Goal: Information Seeking & Learning: Learn about a topic

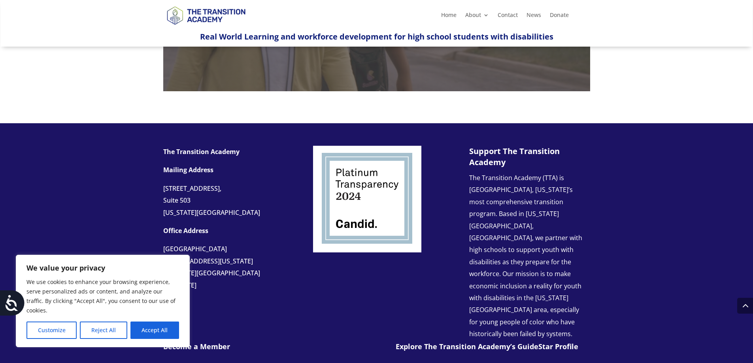
scroll to position [830, 0]
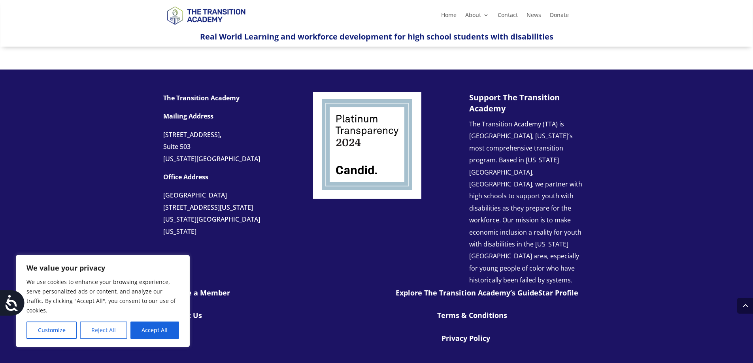
click at [115, 330] on button "Reject All" at bounding box center [103, 330] width 47 height 17
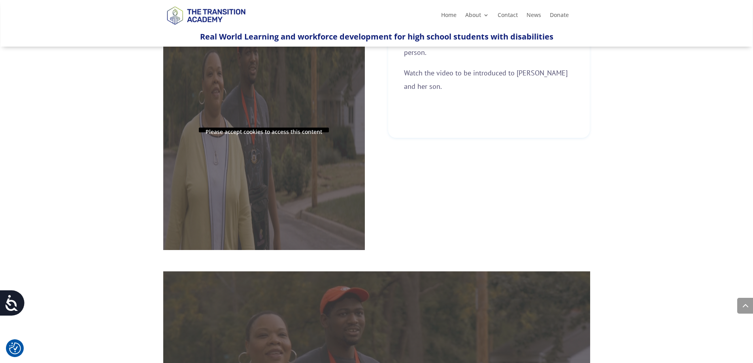
scroll to position [277, 0]
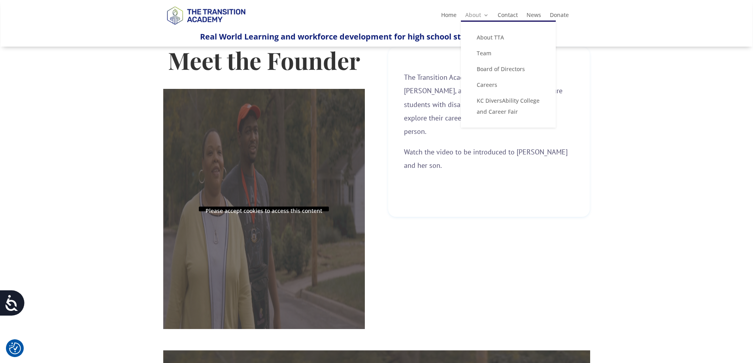
click at [477, 15] on link "About" at bounding box center [477, 16] width 24 height 9
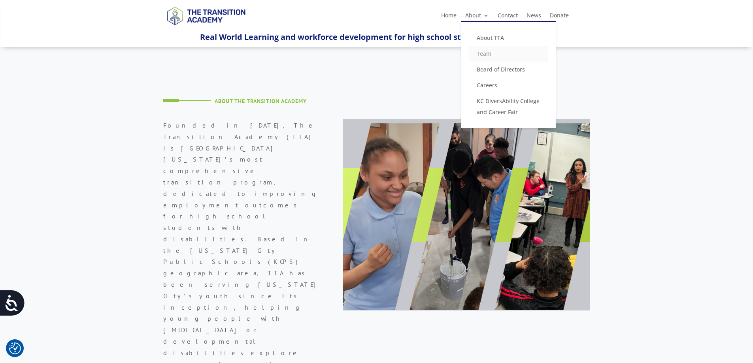
click at [484, 53] on link "Team" at bounding box center [508, 54] width 79 height 16
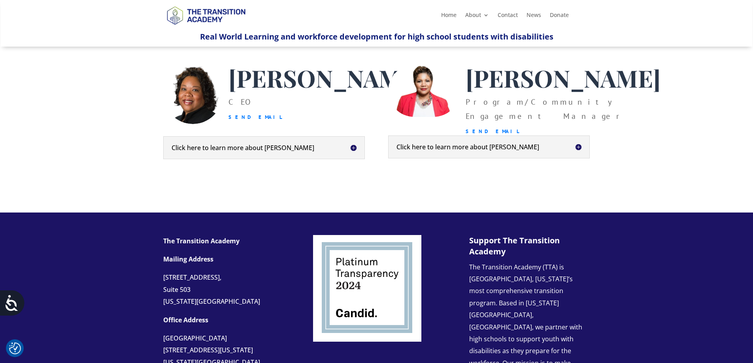
scroll to position [356, 0]
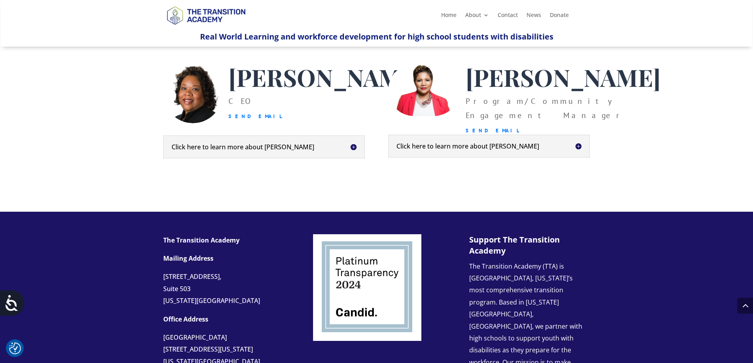
click at [351, 158] on div "Click here to learn more about [PERSON_NAME] is a social entrepreneur based in …" at bounding box center [264, 147] width 202 height 23
click at [353, 150] on h5 "Click here to learn more about Kim" at bounding box center [264, 147] width 185 height 6
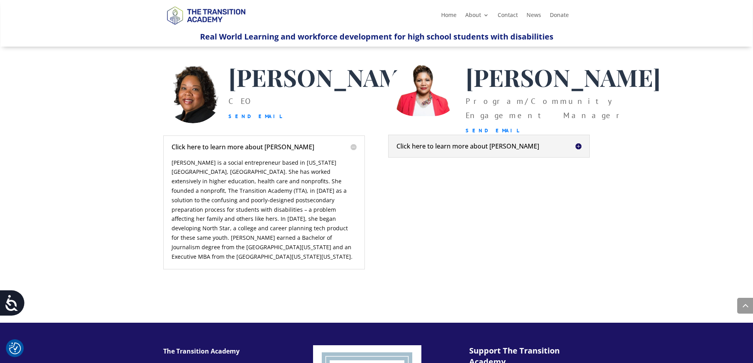
click at [350, 150] on h5 "Click here to learn more about Kim" at bounding box center [264, 147] width 185 height 6
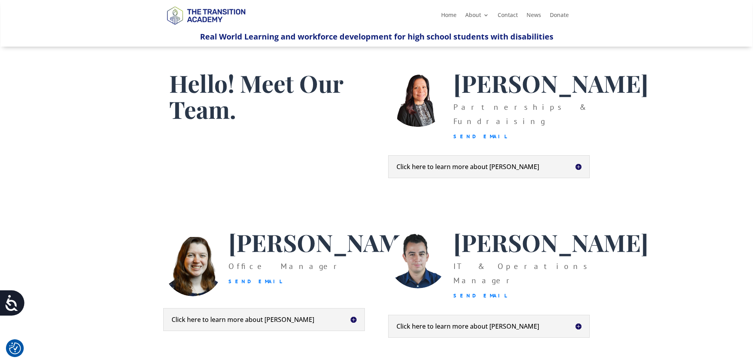
scroll to position [0, 0]
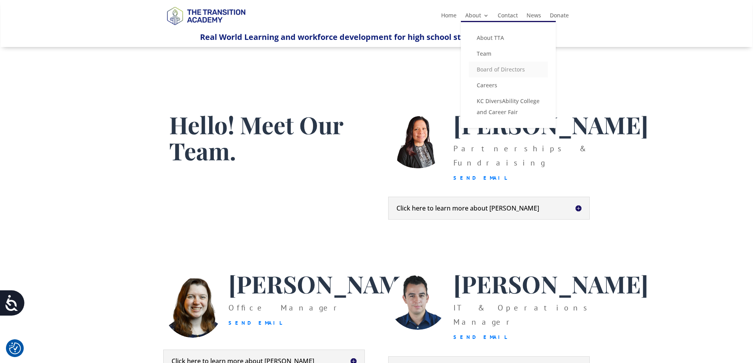
click at [488, 66] on link "Board of Directors" at bounding box center [508, 70] width 79 height 16
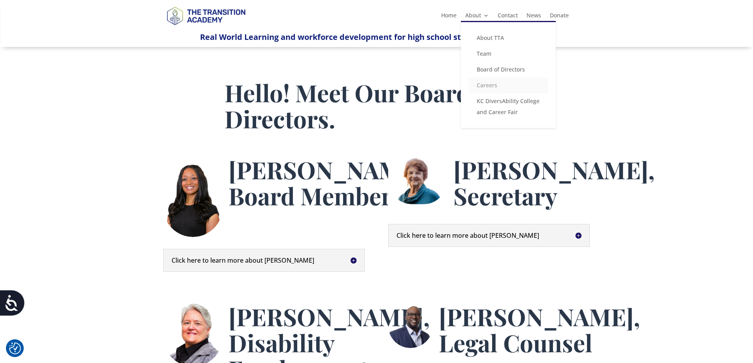
click at [486, 85] on link "Careers" at bounding box center [508, 85] width 79 height 16
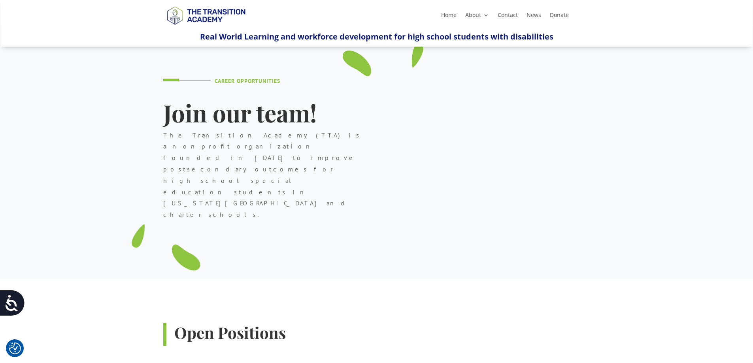
scroll to position [40, 0]
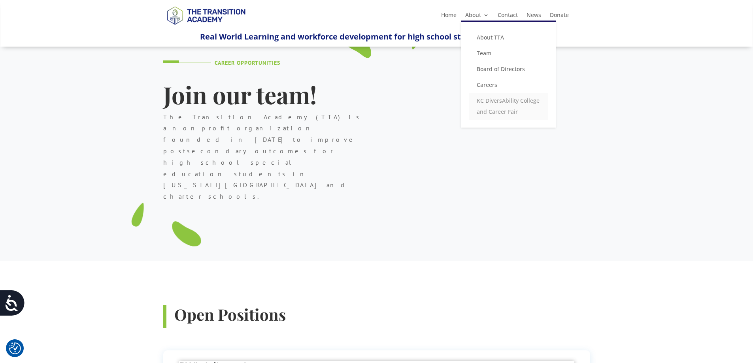
click at [485, 104] on link "KC DiversAbility College and Career Fair" at bounding box center [508, 106] width 79 height 27
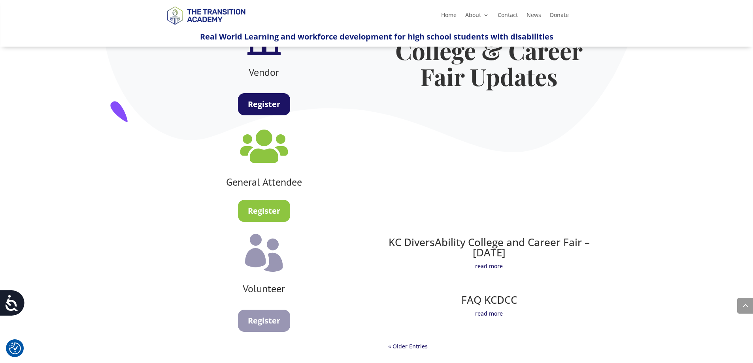
scroll to position [514, 0]
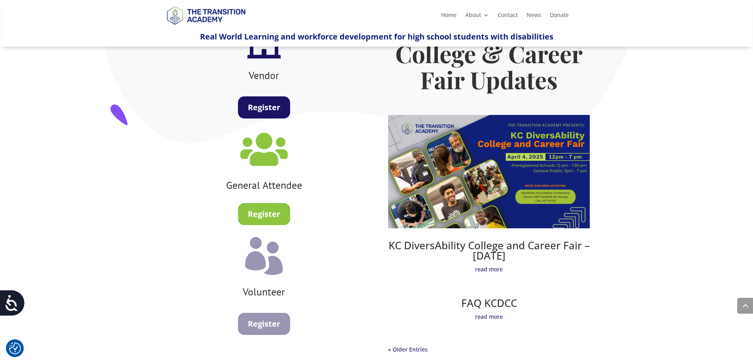
click at [471, 162] on img at bounding box center [489, 171] width 202 height 113
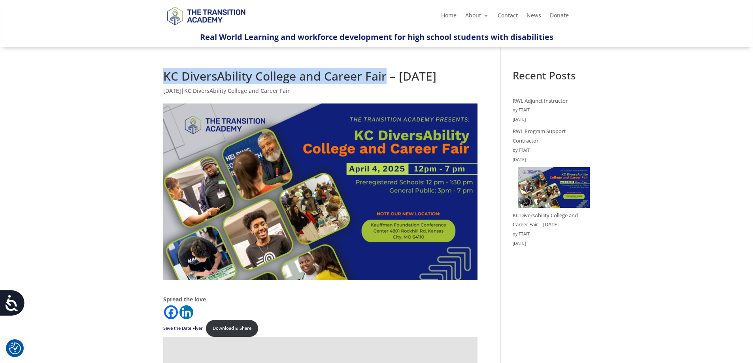
drag, startPoint x: 165, startPoint y: 78, endPoint x: 385, endPoint y: 76, distance: 219.7
click at [385, 76] on h1 "KC DiversAbility College and Career Fair – April 4th, 2025" at bounding box center [320, 78] width 314 height 16
click at [499, 13] on link "Contact" at bounding box center [508, 17] width 20 height 9
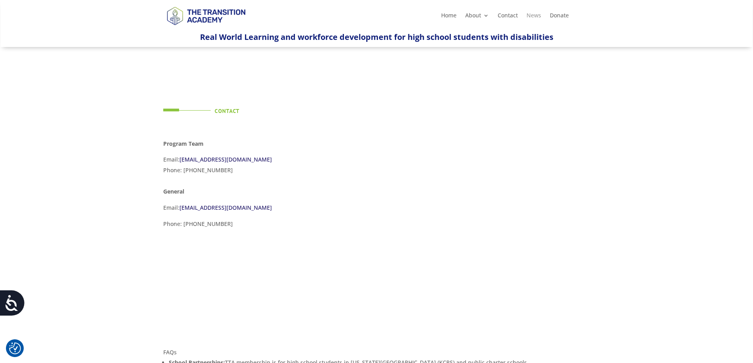
click at [527, 15] on link "News" at bounding box center [533, 17] width 15 height 9
click at [553, 14] on link "Donate" at bounding box center [559, 17] width 19 height 9
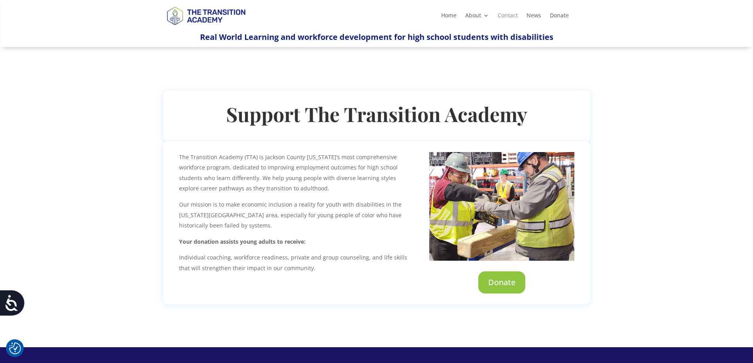
click at [511, 14] on link "Contact" at bounding box center [508, 17] width 20 height 9
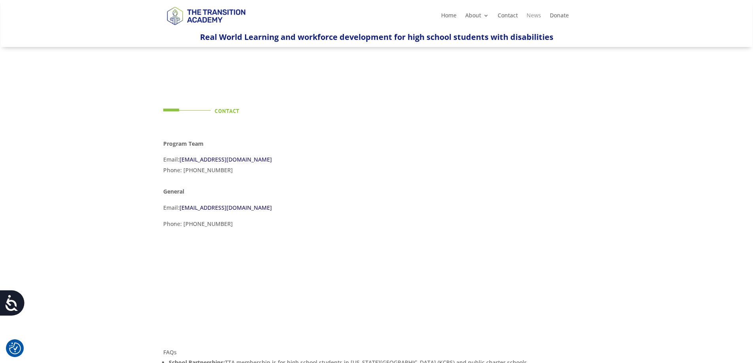
click at [539, 14] on link "News" at bounding box center [533, 17] width 15 height 9
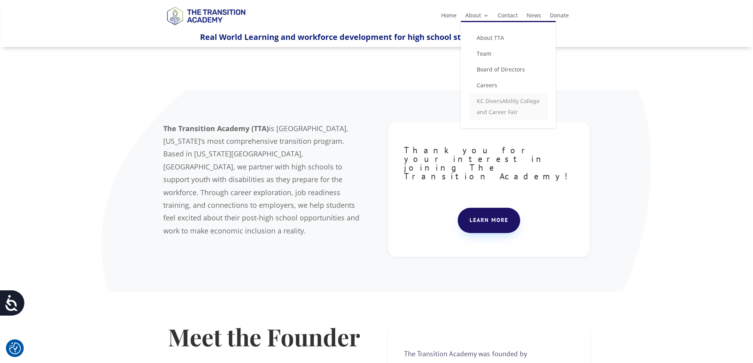
click at [499, 105] on link "KC DiversAbility College and Career Fair" at bounding box center [508, 106] width 79 height 27
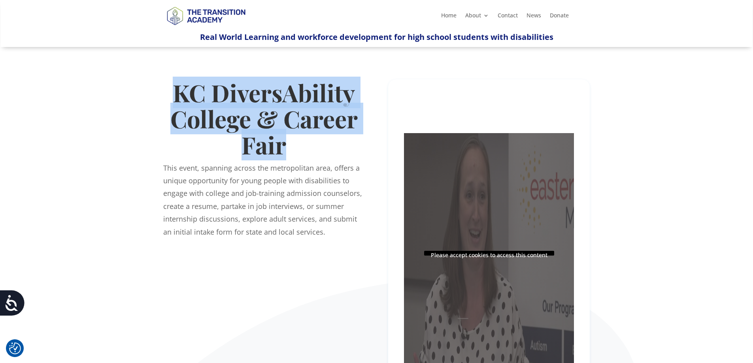
drag, startPoint x: 170, startPoint y: 95, endPoint x: 281, endPoint y: 145, distance: 122.4
click at [281, 145] on h1 "KC DiversAbility College & Career Fair" at bounding box center [264, 120] width 202 height 82
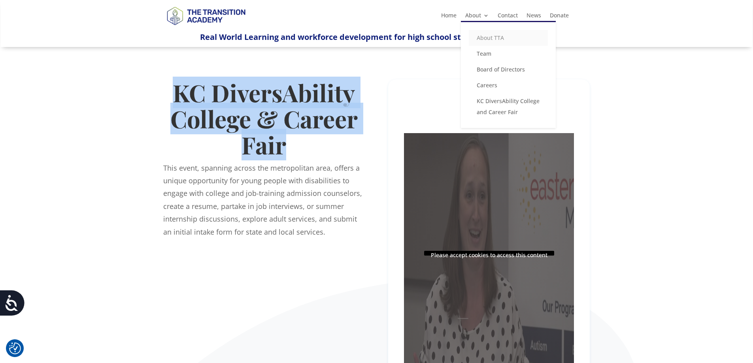
click at [484, 35] on link "About TTA" at bounding box center [508, 38] width 79 height 16
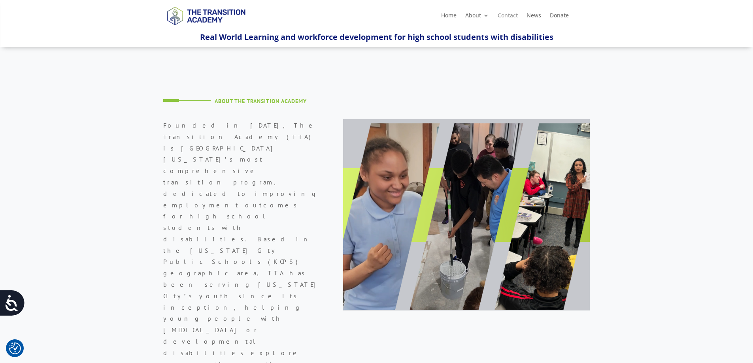
click at [505, 15] on link "Contact" at bounding box center [508, 17] width 20 height 9
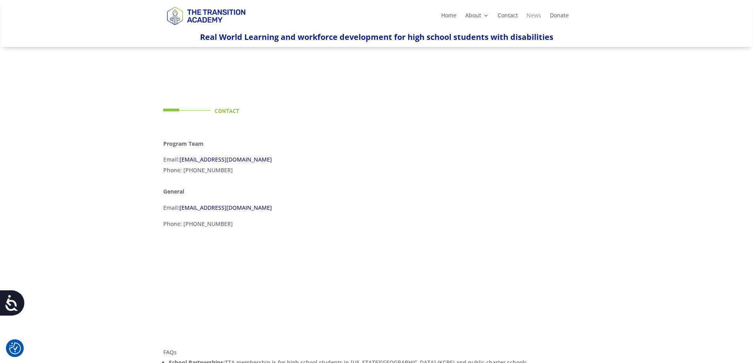
click at [533, 13] on link "News" at bounding box center [533, 17] width 15 height 9
click at [451, 14] on link "Home" at bounding box center [448, 17] width 15 height 9
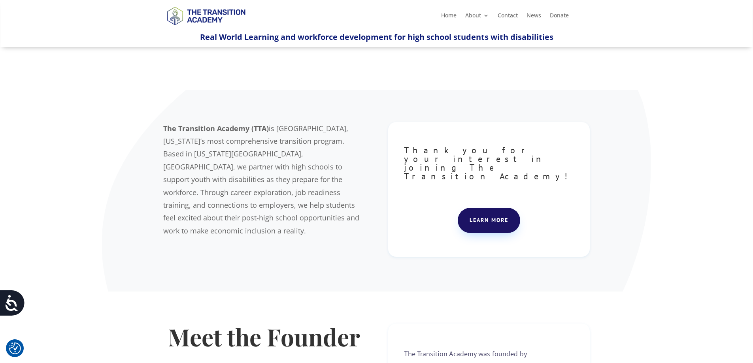
click at [422, 71] on div at bounding box center [376, 68] width 753 height 43
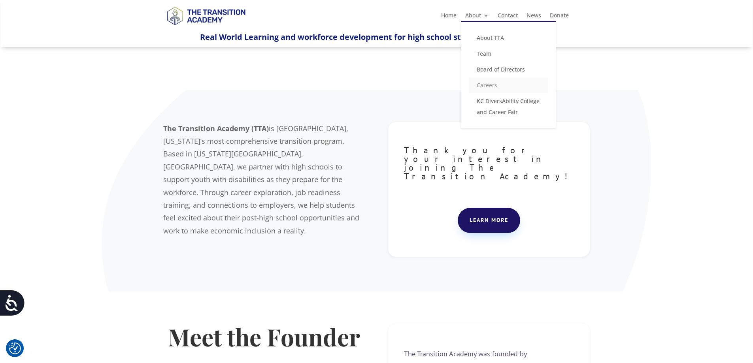
click at [495, 84] on link "Careers" at bounding box center [508, 85] width 79 height 16
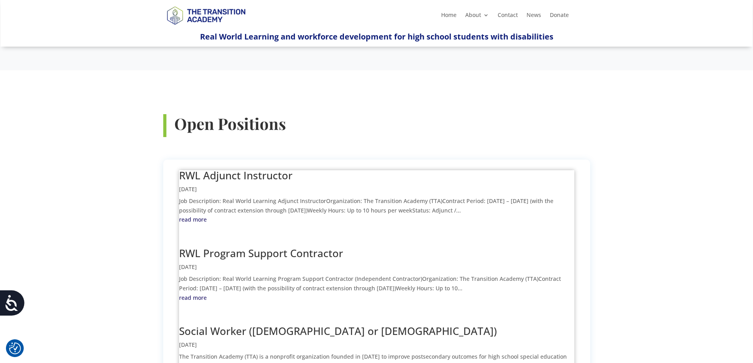
scroll to position [237, 0]
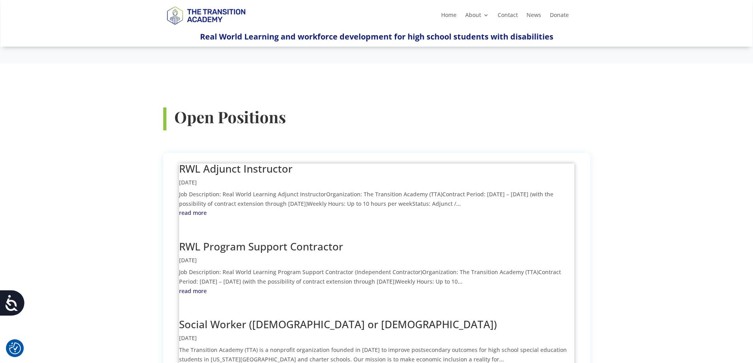
click at [192, 208] on link "read more" at bounding box center [376, 212] width 395 height 9
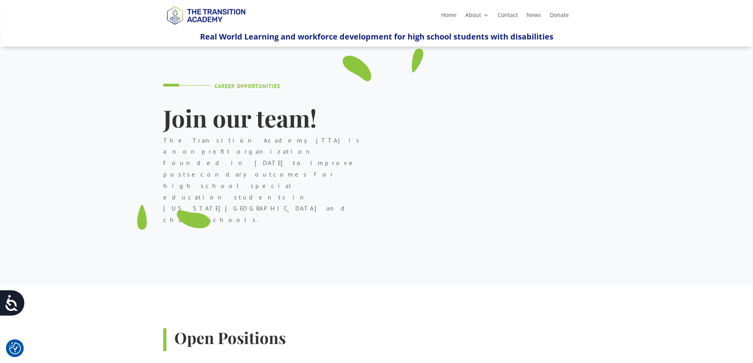
scroll to position [0, 0]
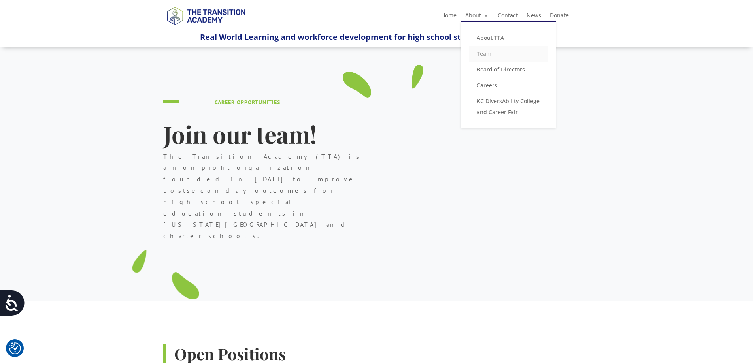
click at [482, 52] on link "Team" at bounding box center [508, 54] width 79 height 16
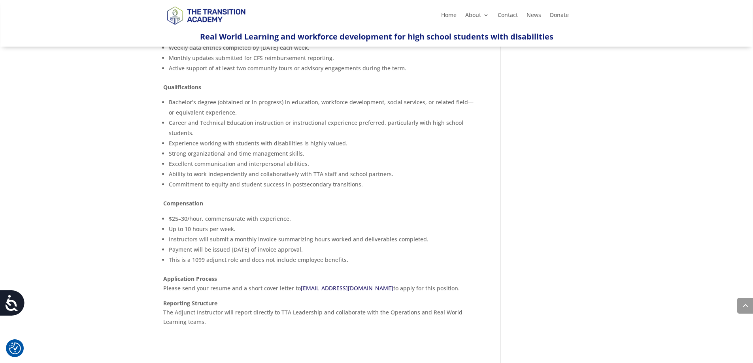
scroll to position [435, 0]
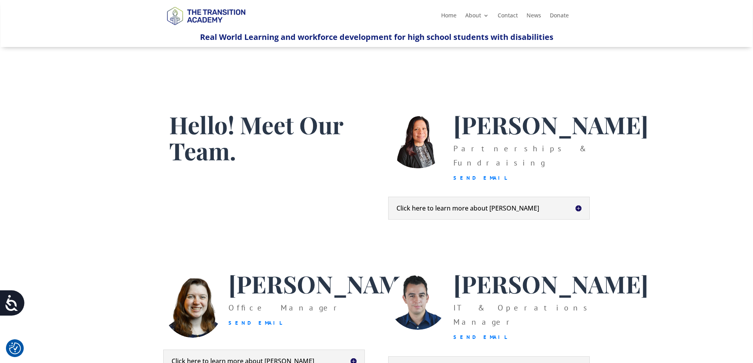
click at [685, 160] on div "Hello! Meet Our Team. [PERSON_NAME] Partnerships & Fundraising Send Email Click…" at bounding box center [376, 307] width 753 height 520
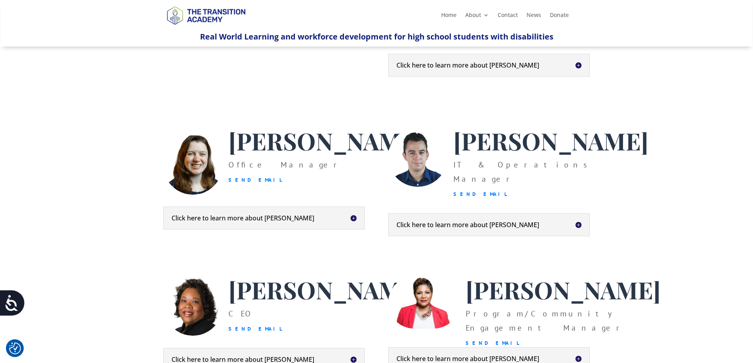
scroll to position [119, 0]
